Goal: Obtain resource: Obtain resource

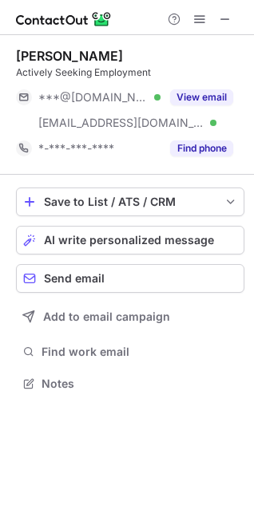
scroll to position [372, 254]
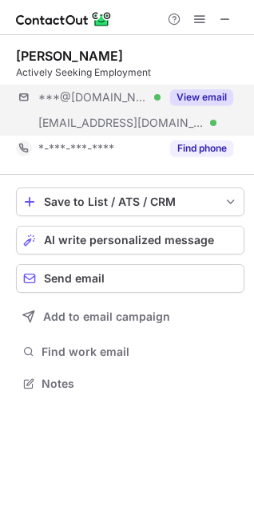
click at [204, 96] on button "View email" at bounding box center [201, 97] width 63 height 16
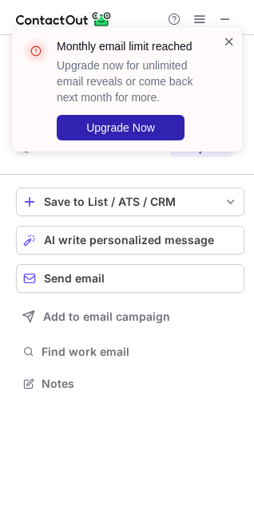
click at [228, 38] on span at bounding box center [228, 41] width 13 height 16
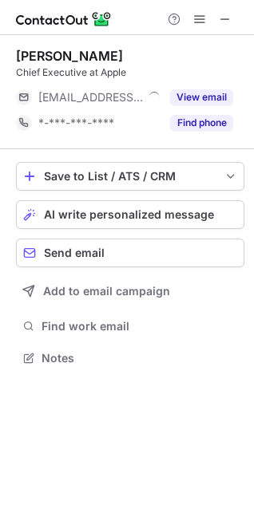
scroll to position [347, 254]
click at [226, 15] on span at bounding box center [225, 19] width 13 height 13
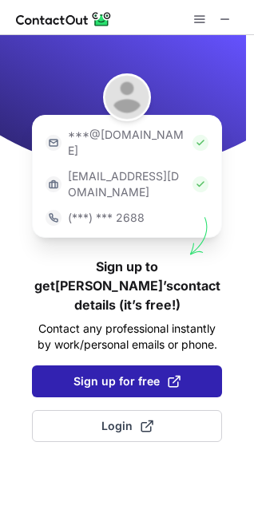
click at [67, 365] on button "Sign up for free" at bounding box center [127, 381] width 190 height 32
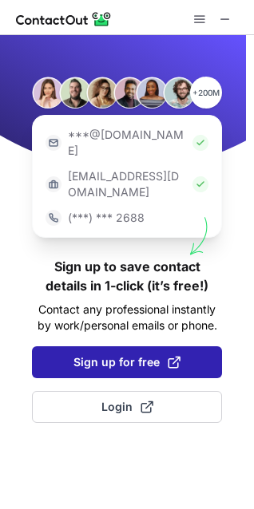
click at [131, 354] on span "Sign up for free" at bounding box center [126, 362] width 107 height 16
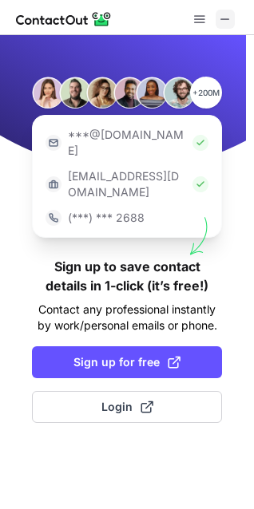
click at [224, 16] on span at bounding box center [225, 19] width 13 height 13
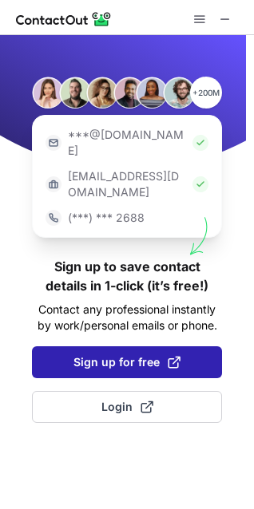
click at [118, 354] on span "Sign up for free" at bounding box center [126, 362] width 107 height 16
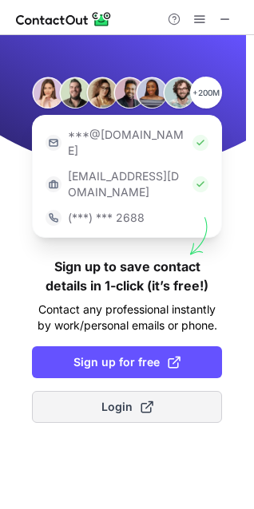
click at [129, 399] on span "Login" at bounding box center [127, 407] width 52 height 16
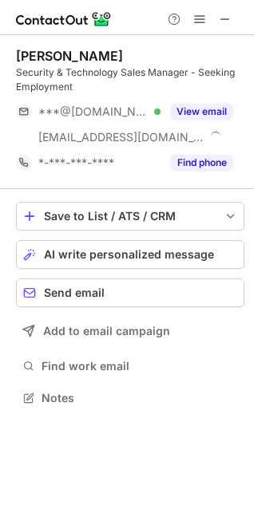
scroll to position [387, 254]
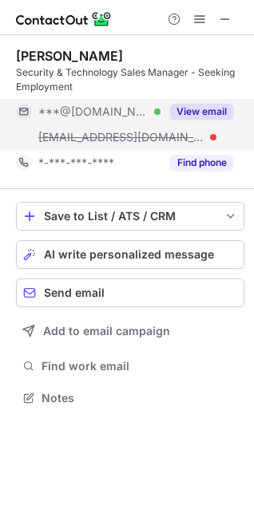
click at [187, 109] on button "View email" at bounding box center [201, 112] width 63 height 16
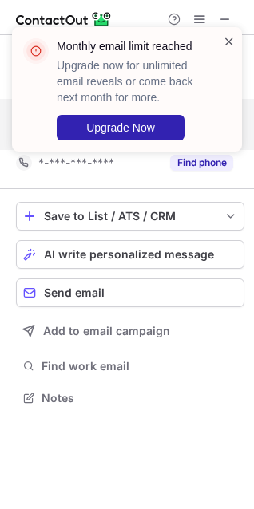
click at [230, 38] on span at bounding box center [228, 41] width 13 height 16
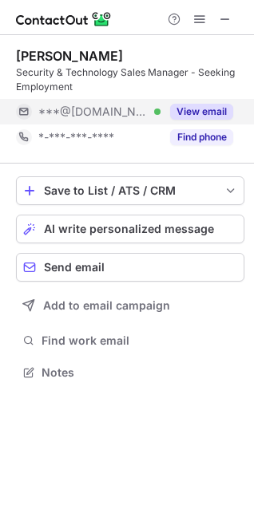
scroll to position [361, 254]
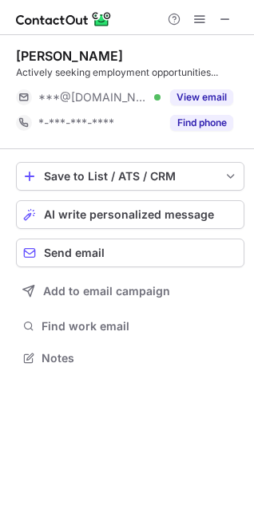
scroll to position [347, 254]
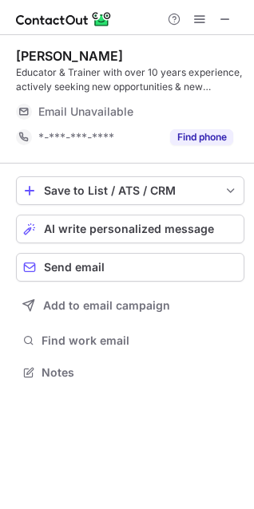
scroll to position [361, 254]
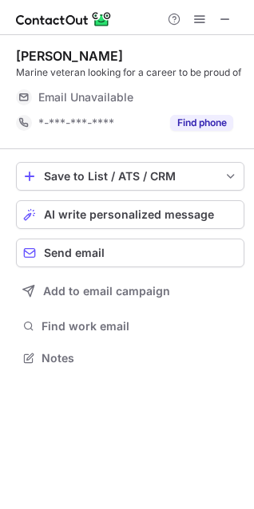
scroll to position [347, 254]
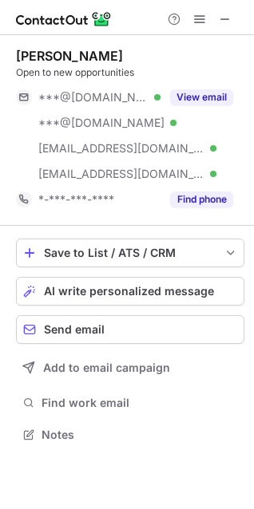
scroll to position [423, 254]
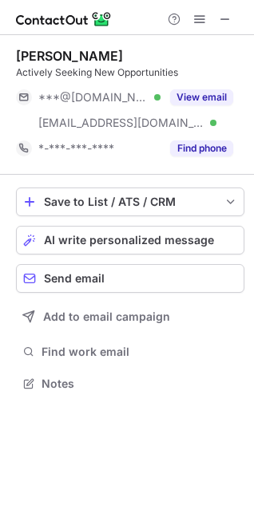
scroll to position [372, 254]
